Goal: Transaction & Acquisition: Purchase product/service

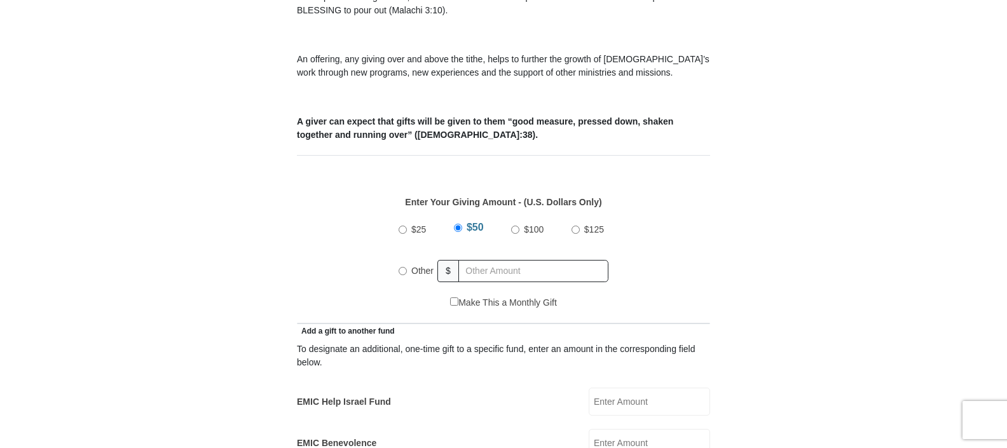
click at [402, 267] on input "Other" at bounding box center [403, 271] width 8 height 8
radio input "true"
click at [605, 388] on input "EMIC Help Israel Fund" at bounding box center [649, 402] width 121 height 28
type input "10"
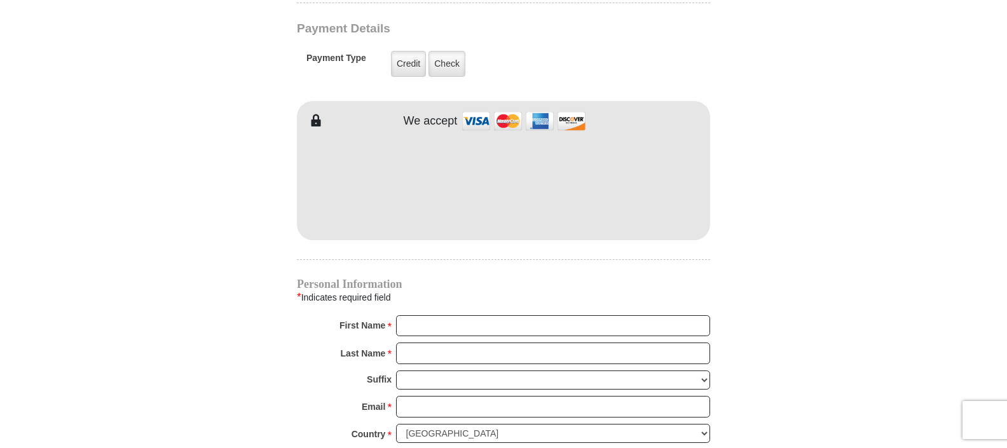
scroll to position [1066, 0]
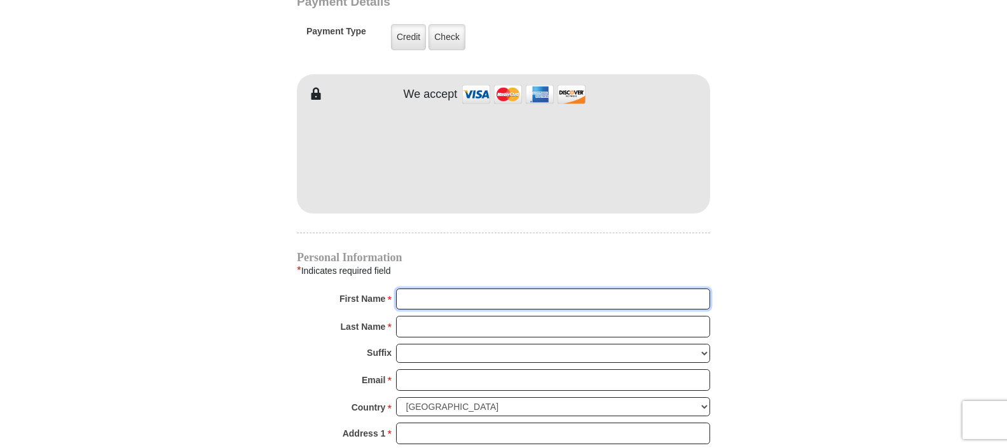
click at [406, 289] on input "First Name *" at bounding box center [553, 300] width 314 height 22
type input "[PERSON_NAME]"
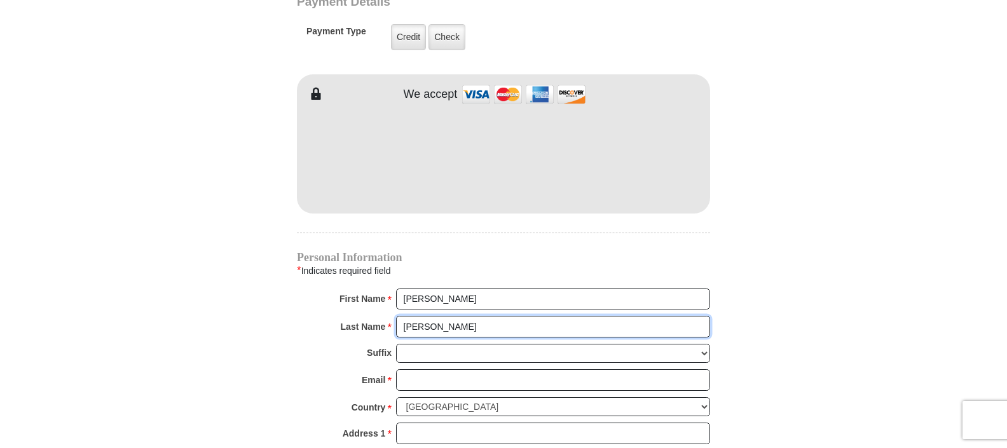
type input "[PERSON_NAME]"
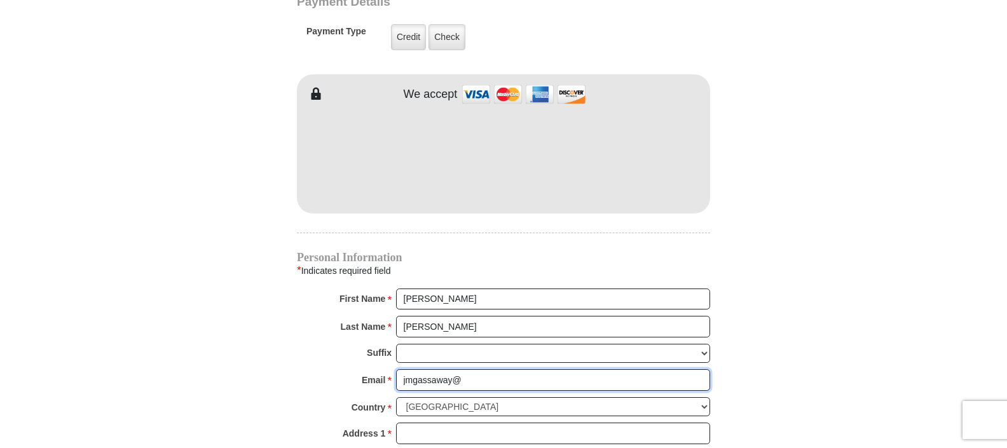
type input "[EMAIL_ADDRESS][DOMAIN_NAME]"
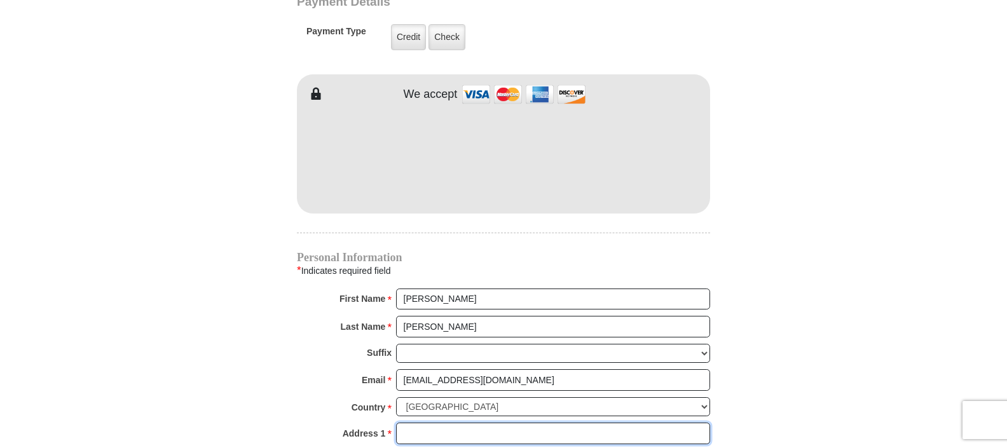
type input "25302 State Route 772"
type input "Waverly"
select select "OH"
type input "45690"
type input "7407082609"
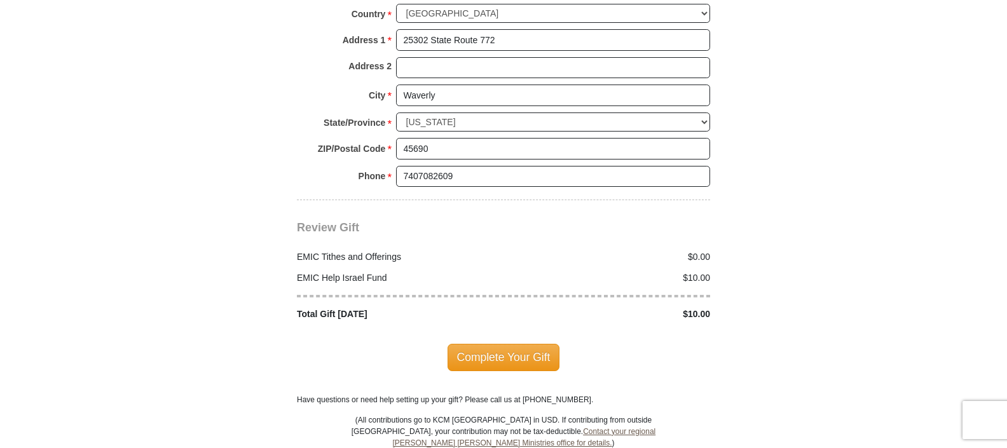
scroll to position [1489, 0]
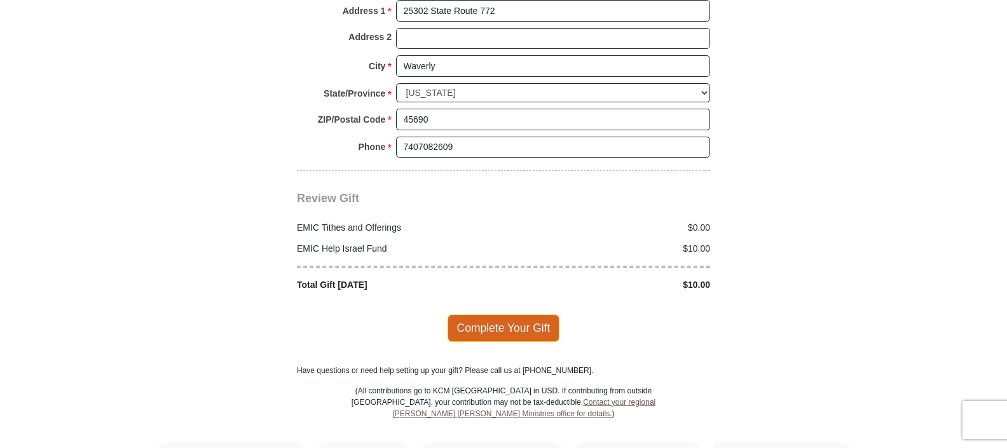
click at [517, 315] on span "Complete Your Gift" at bounding box center [504, 328] width 113 height 27
